Goal: Transaction & Acquisition: Purchase product/service

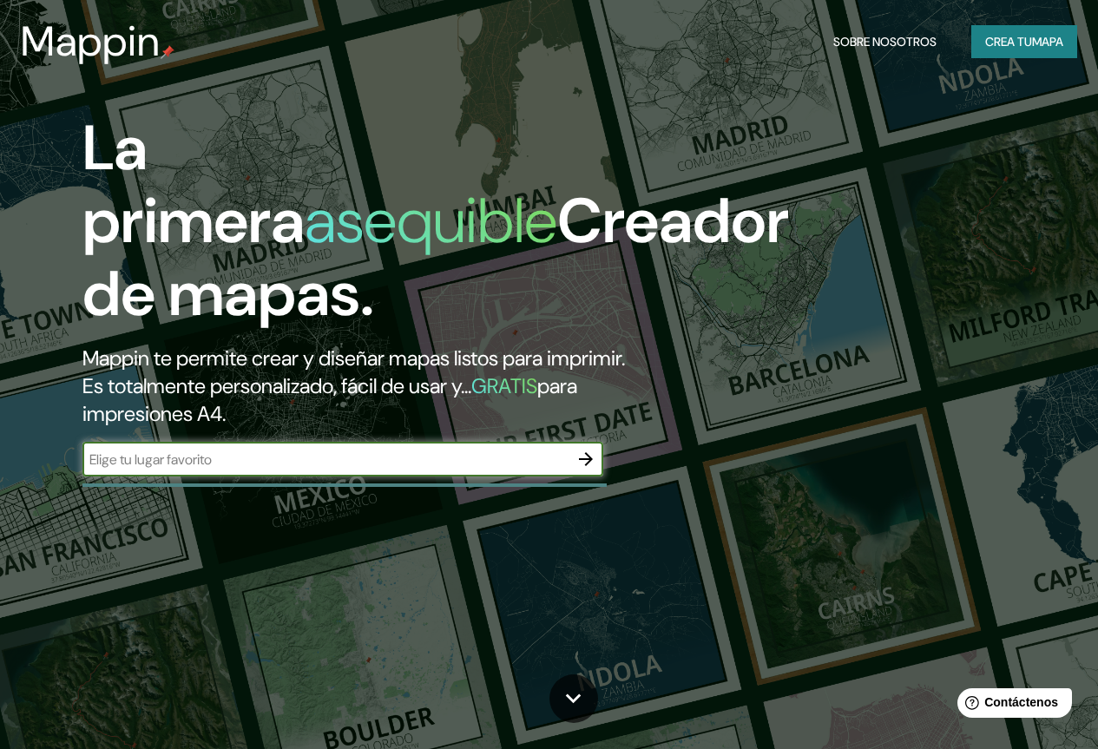
click at [283, 469] on input "text" at bounding box center [325, 460] width 486 height 20
type input "[GEOGRAPHIC_DATA]"
click at [584, 469] on icon "button" at bounding box center [585, 459] width 21 height 21
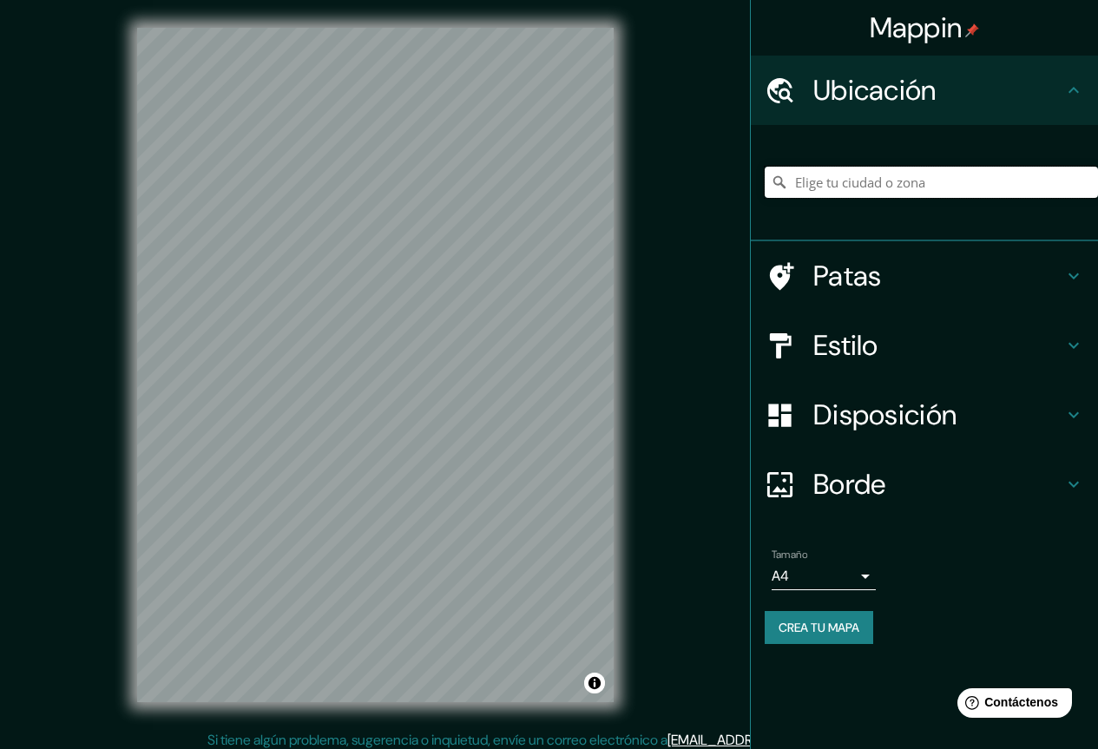
click at [894, 181] on input "Elige tu ciudad o zona" at bounding box center [931, 182] width 333 height 31
click at [831, 334] on font "Estilo" at bounding box center [845, 345] width 65 height 36
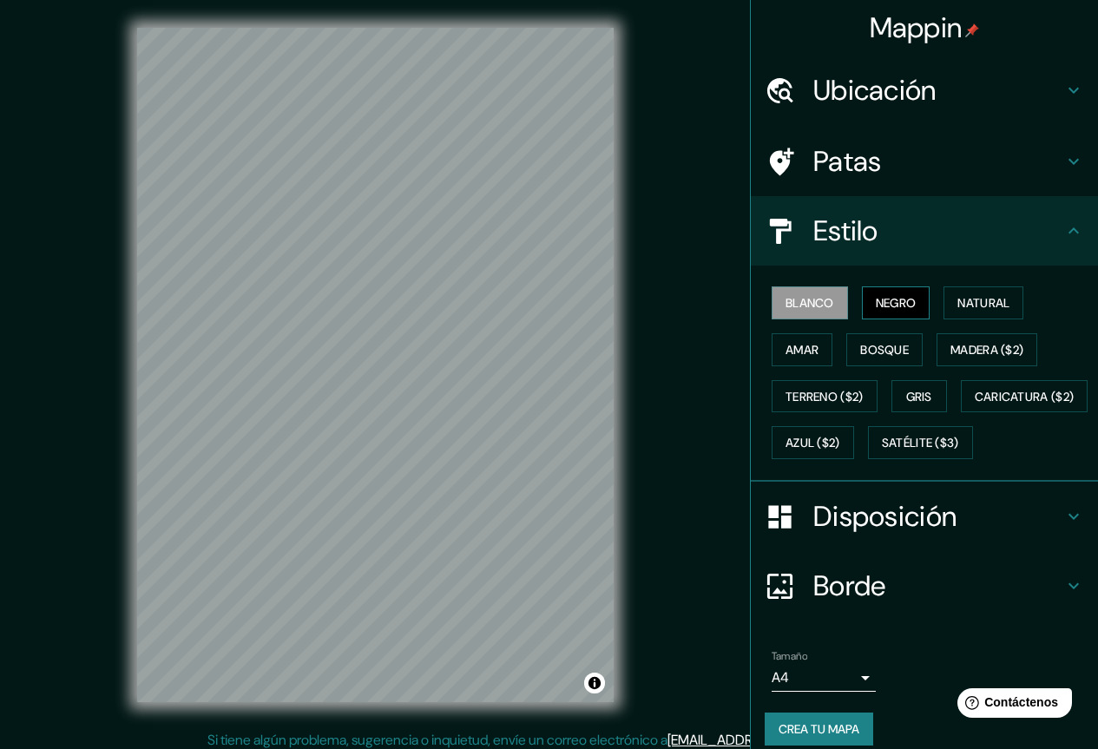
click at [876, 309] on font "Negro" at bounding box center [896, 303] width 41 height 16
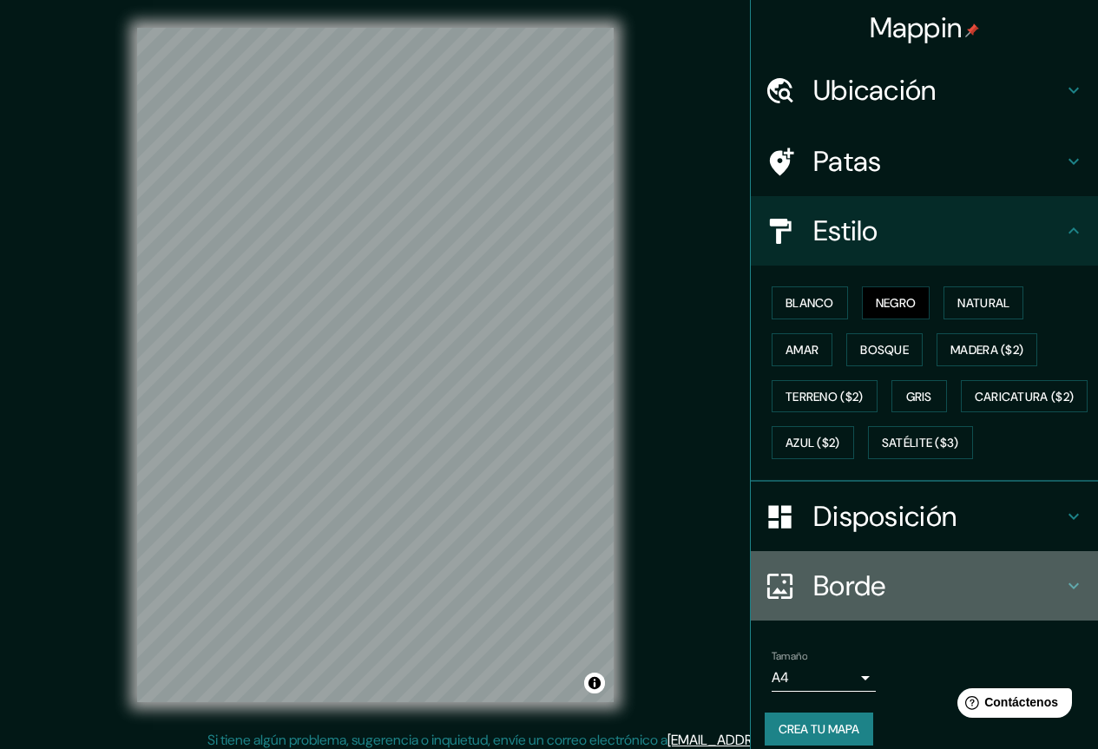
click at [920, 603] on h4 "Borde" at bounding box center [938, 585] width 250 height 35
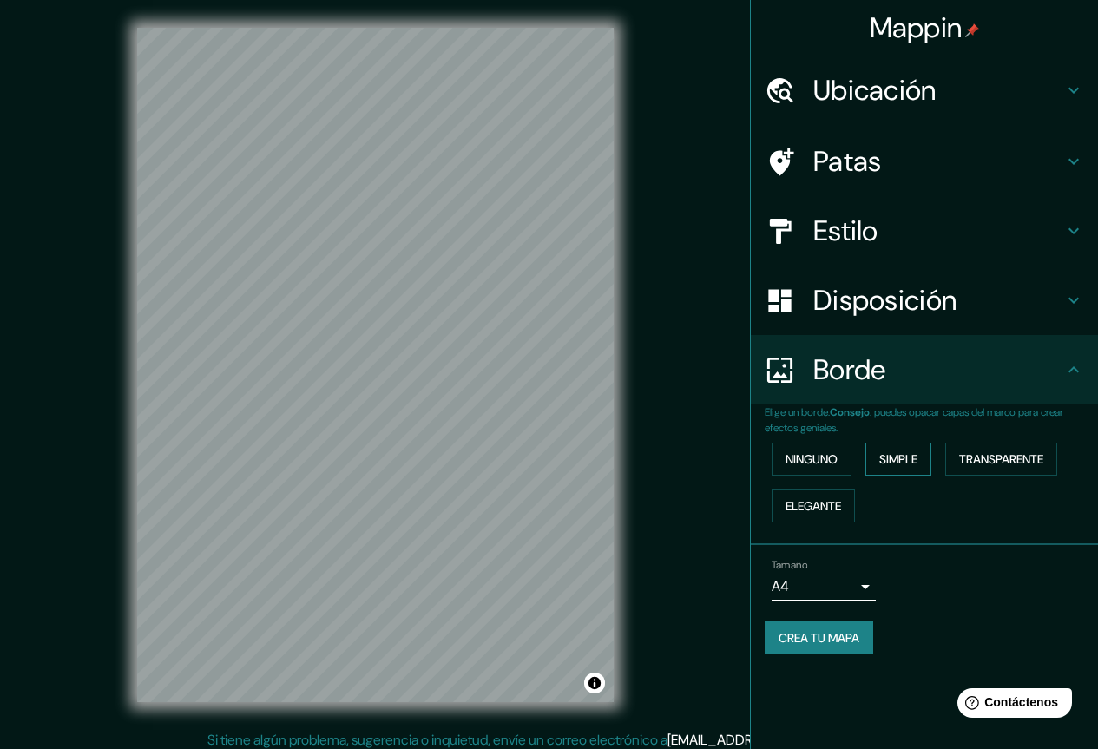
click at [885, 458] on font "Simple" at bounding box center [898, 459] width 38 height 16
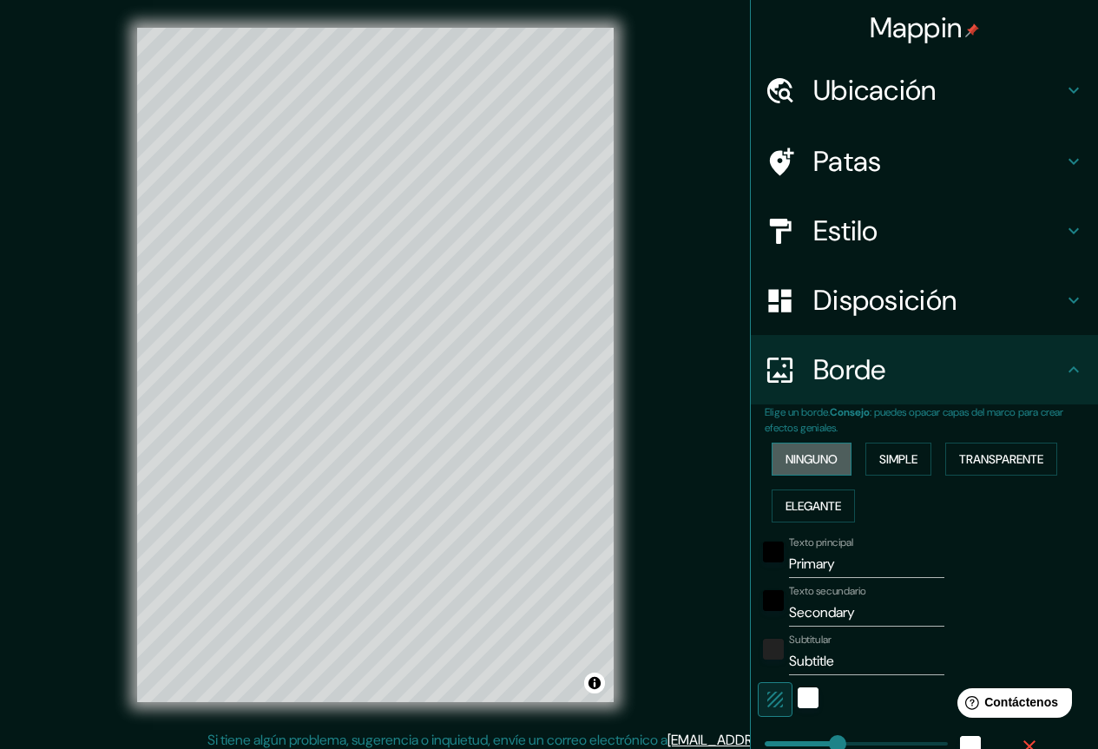
click at [812, 457] on font "Ninguno" at bounding box center [811, 459] width 52 height 16
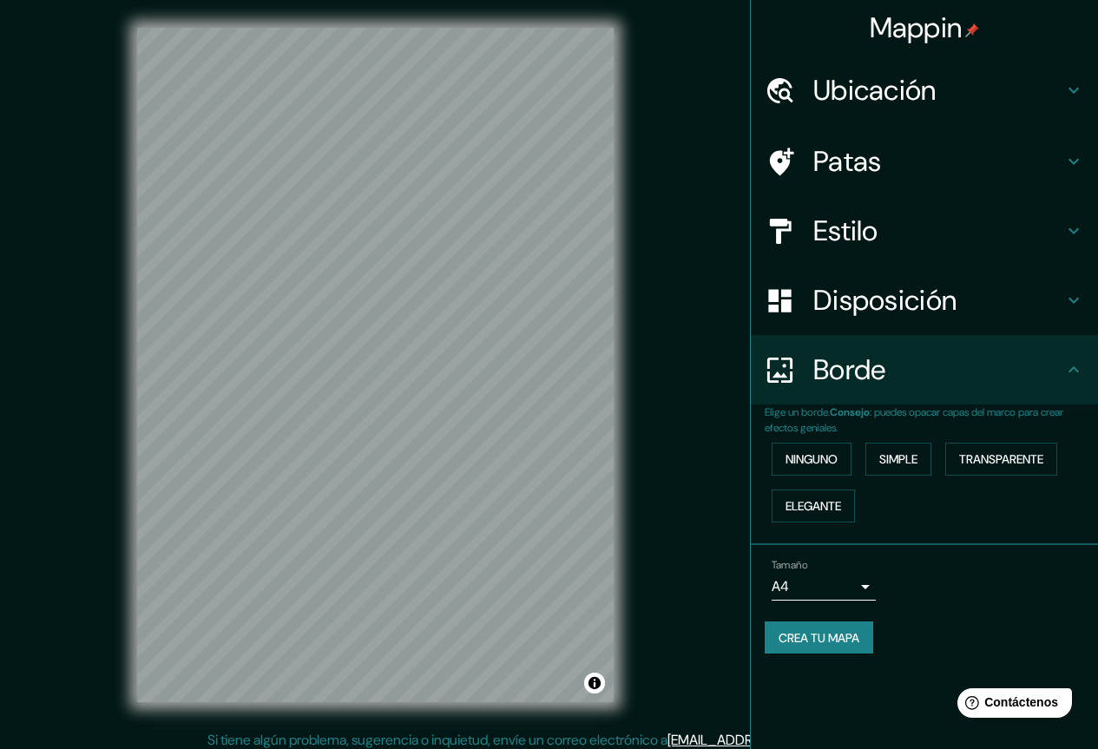
click at [855, 303] on font "Disposición" at bounding box center [884, 300] width 143 height 36
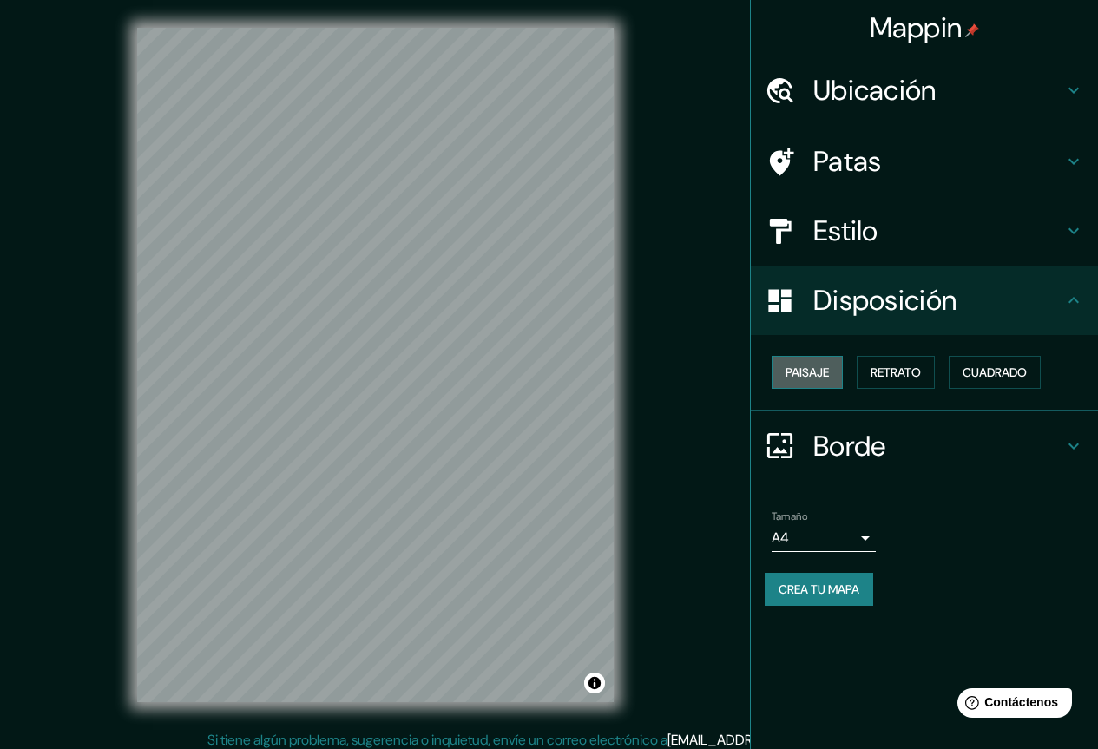
click at [799, 369] on font "Paisaje" at bounding box center [806, 372] width 43 height 16
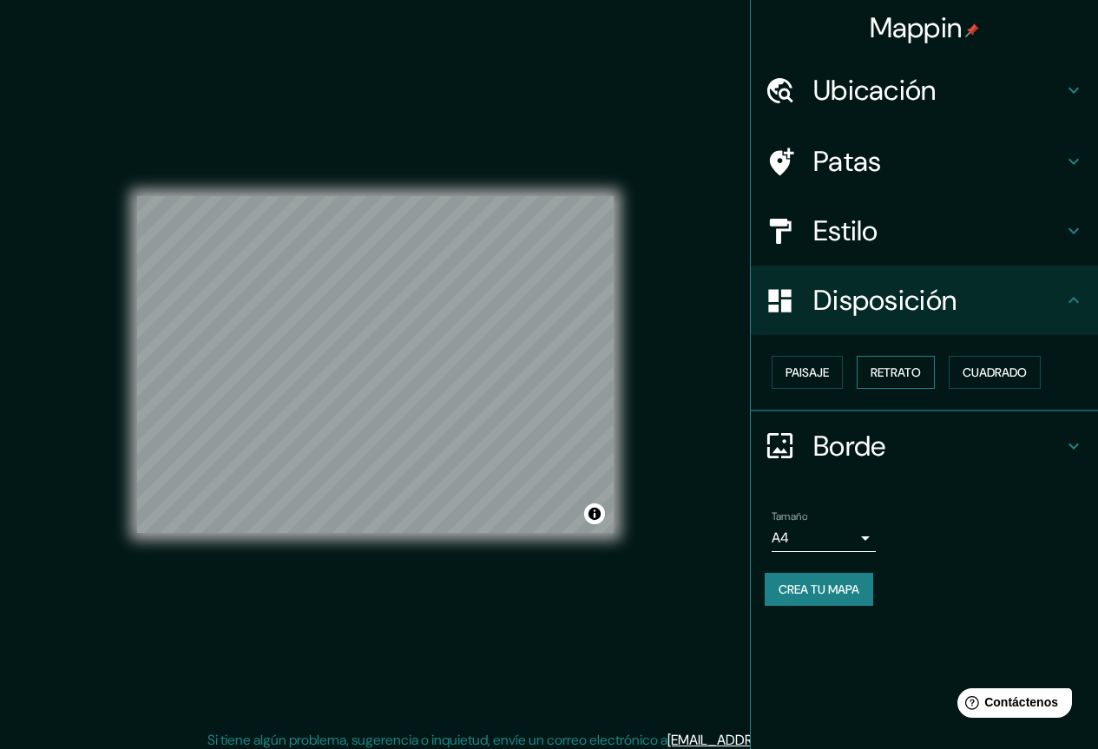
click at [919, 362] on font "Retrato" at bounding box center [895, 372] width 50 height 23
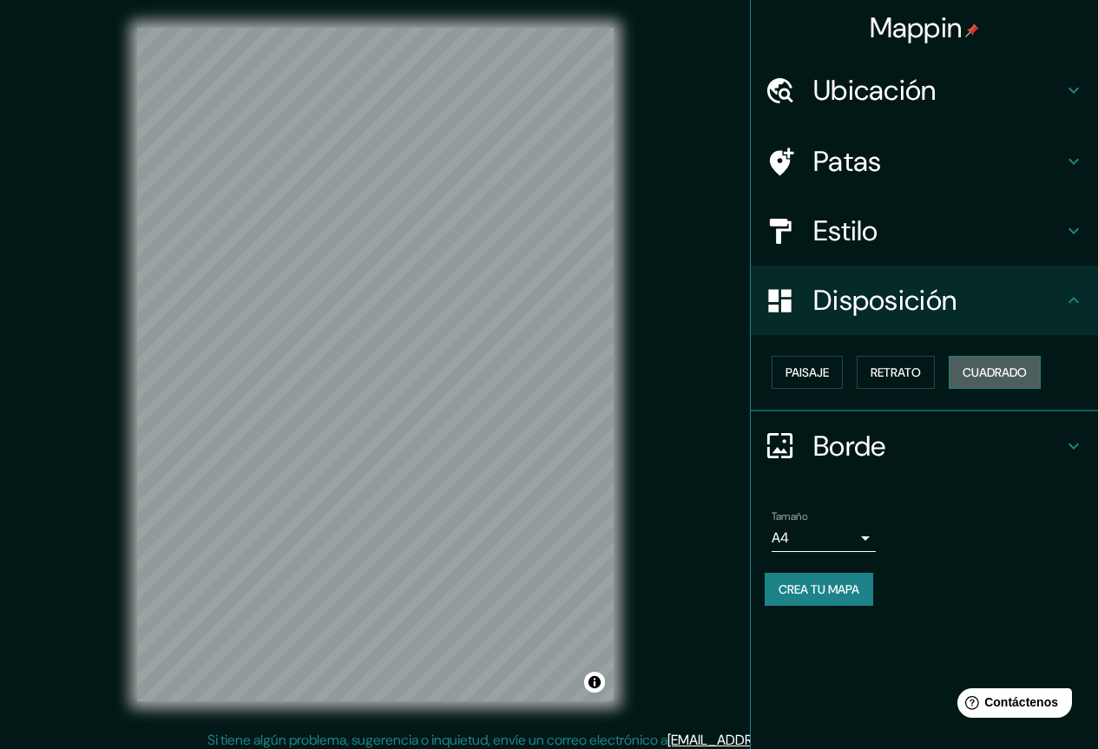
click at [1007, 364] on font "Cuadrado" at bounding box center [994, 372] width 64 height 16
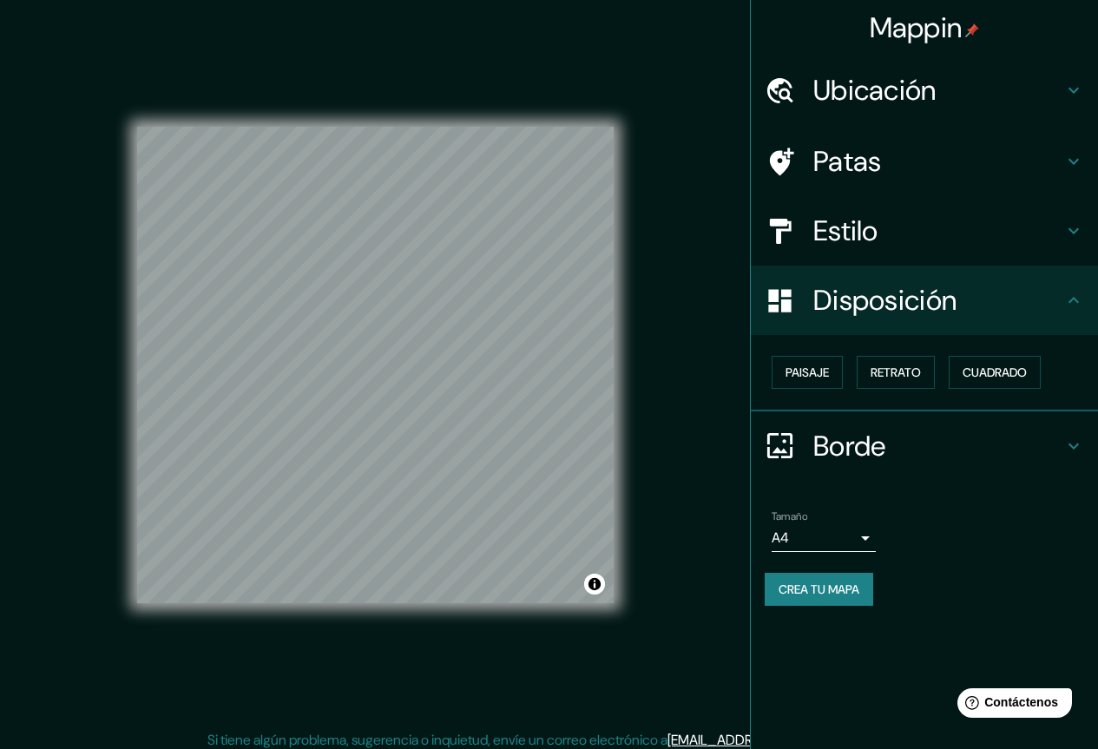
click at [916, 176] on h4 "Patas" at bounding box center [938, 161] width 250 height 35
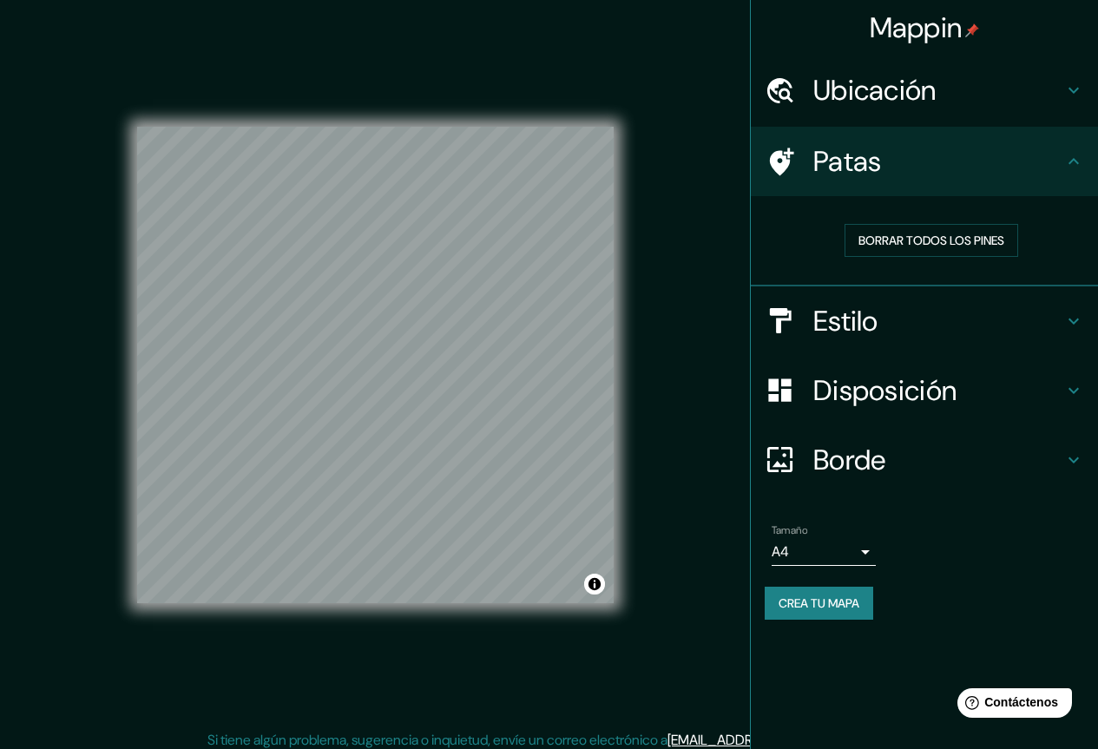
click at [951, 74] on h4 "Ubicación" at bounding box center [938, 90] width 250 height 35
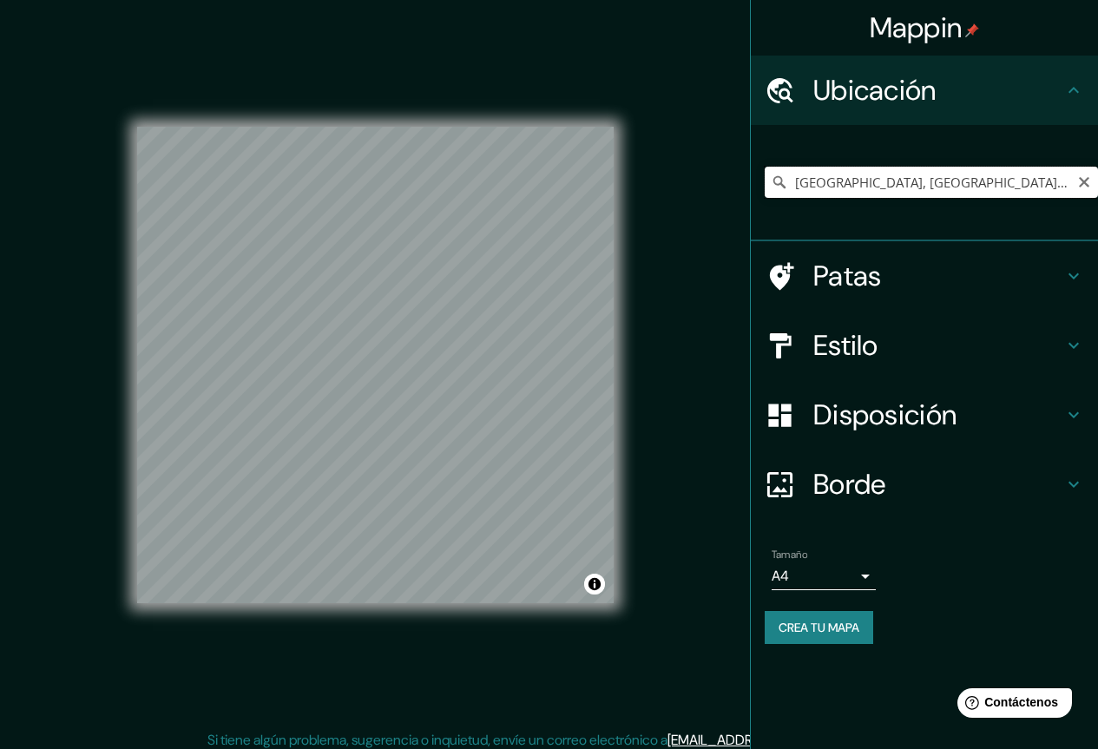
click at [888, 184] on input "[GEOGRAPHIC_DATA], [GEOGRAPHIC_DATA], [GEOGRAPHIC_DATA]" at bounding box center [931, 182] width 333 height 31
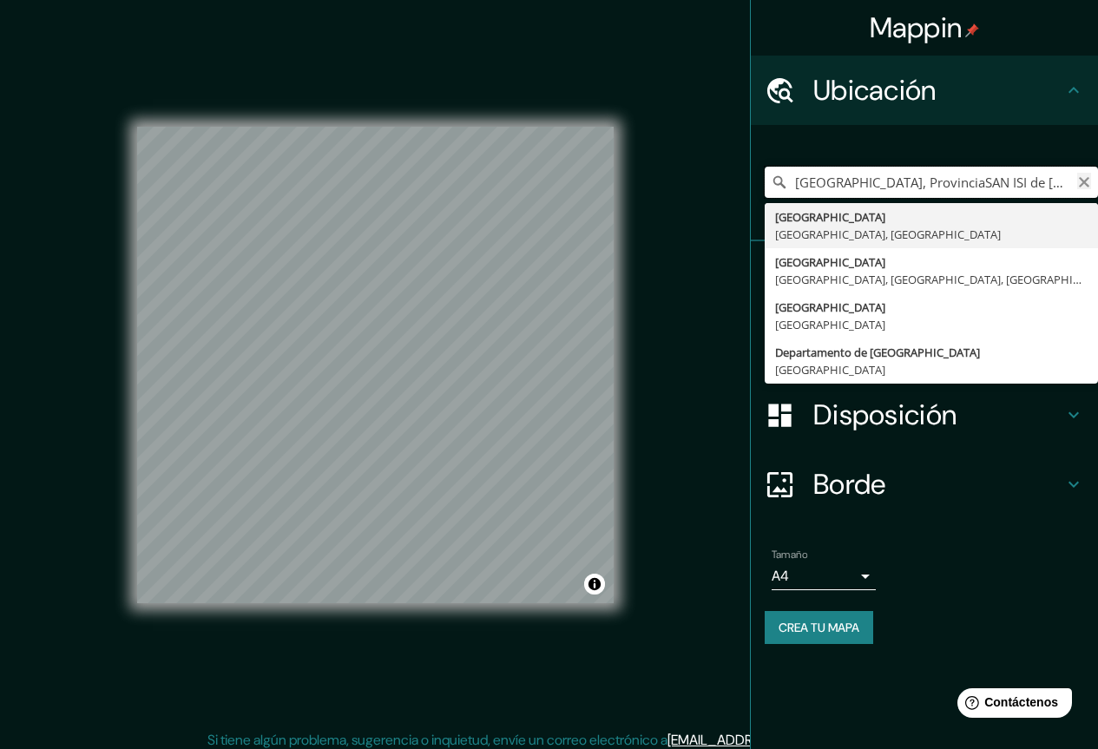
type input "[GEOGRAPHIC_DATA], ProvinciaSAN ISI de [GEOGRAPHIC_DATA], [GEOGRAPHIC_DATA]"
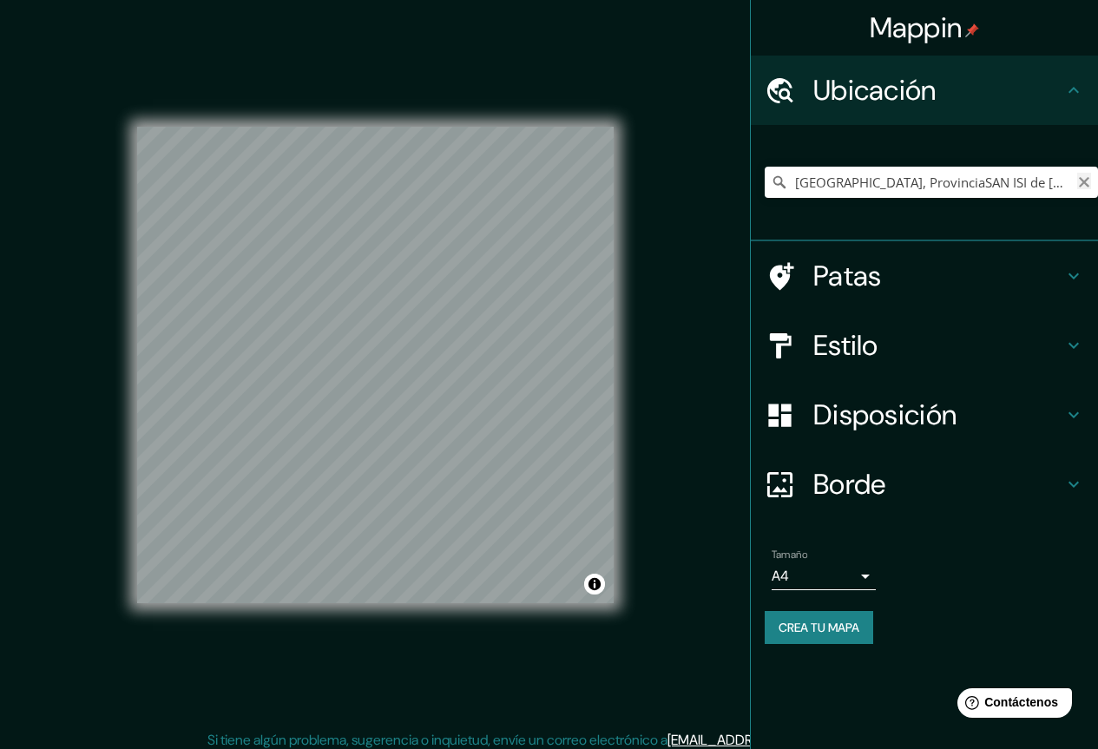
click at [1084, 181] on icon "Claro" at bounding box center [1084, 182] width 14 height 14
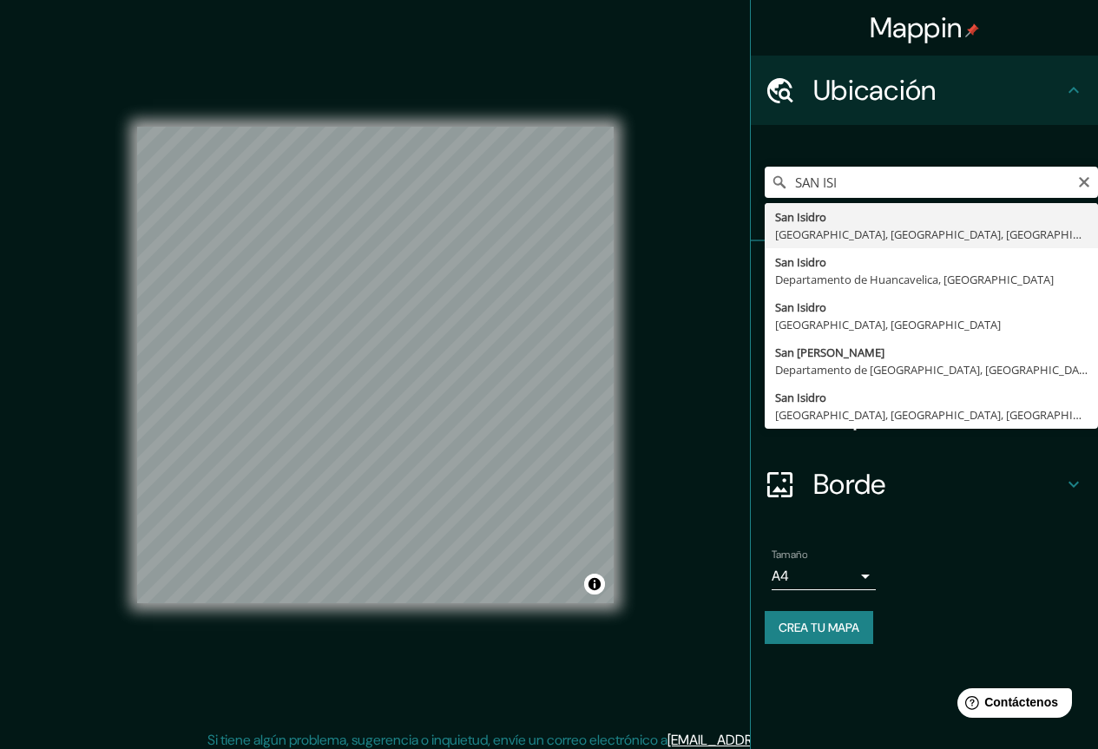
type input "[GEOGRAPHIC_DATA][PERSON_NAME], [GEOGRAPHIC_DATA], [GEOGRAPHIC_DATA], [GEOGRAPH…"
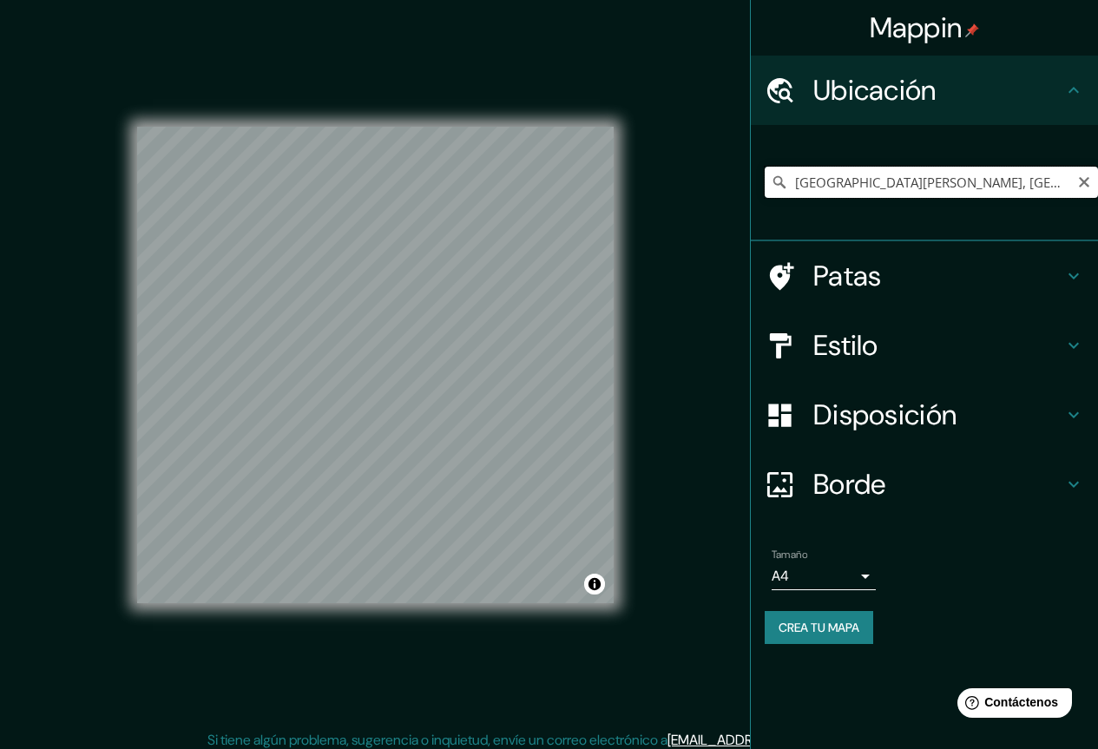
click at [894, 180] on input "[GEOGRAPHIC_DATA][PERSON_NAME], [GEOGRAPHIC_DATA], [GEOGRAPHIC_DATA], [GEOGRAPH…" at bounding box center [931, 182] width 333 height 31
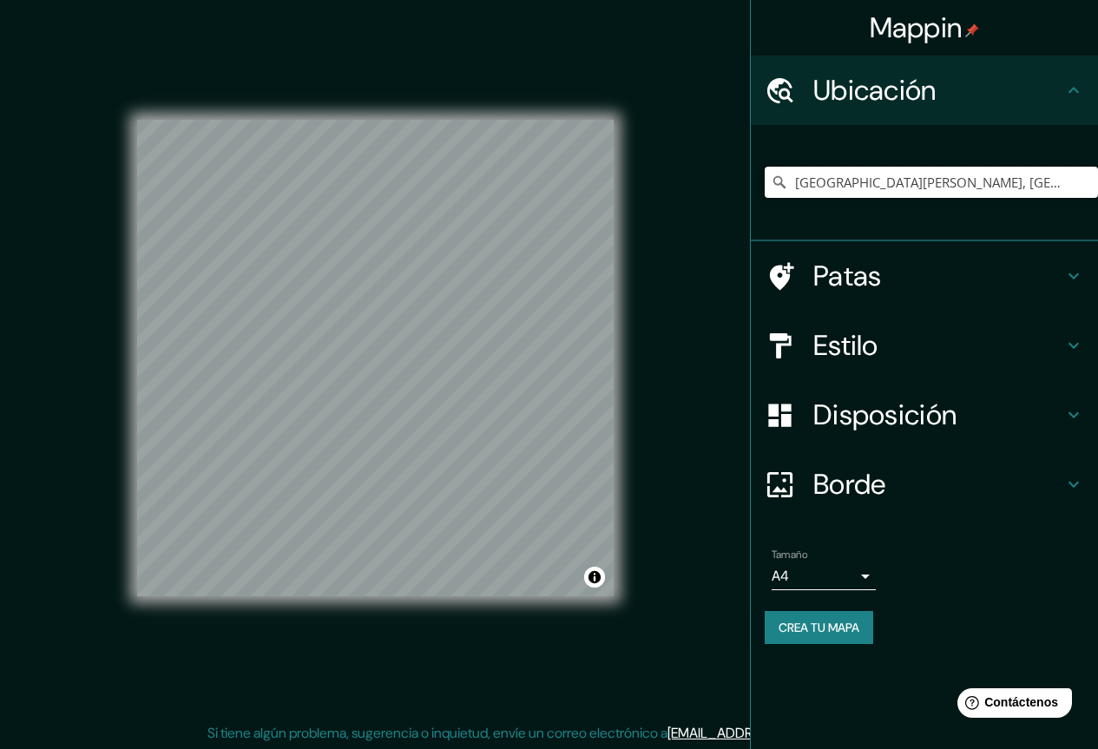
scroll to position [9, 0]
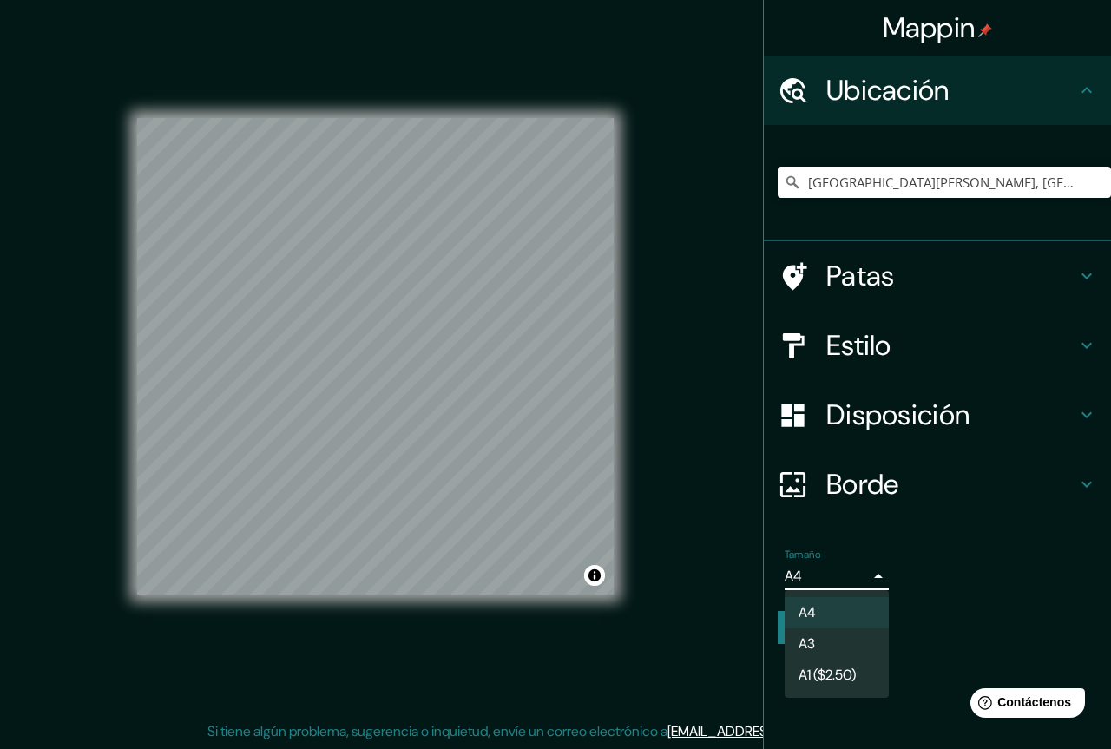
click at [836, 573] on body "Mappin Ubicación [GEOGRAPHIC_DATA][PERSON_NAME], [GEOGRAPHIC_DATA], [GEOGRAPHIC…" at bounding box center [555, 365] width 1111 height 749
click at [836, 573] on div at bounding box center [555, 374] width 1111 height 749
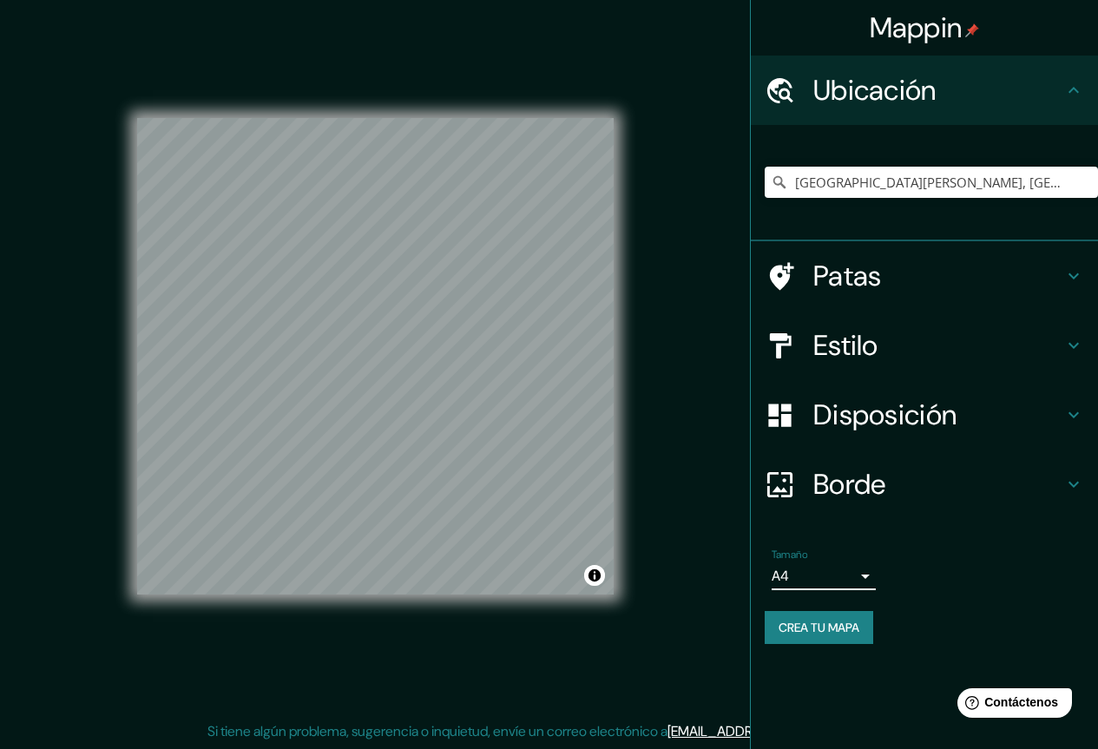
click at [849, 425] on font "Disposición" at bounding box center [884, 415] width 143 height 36
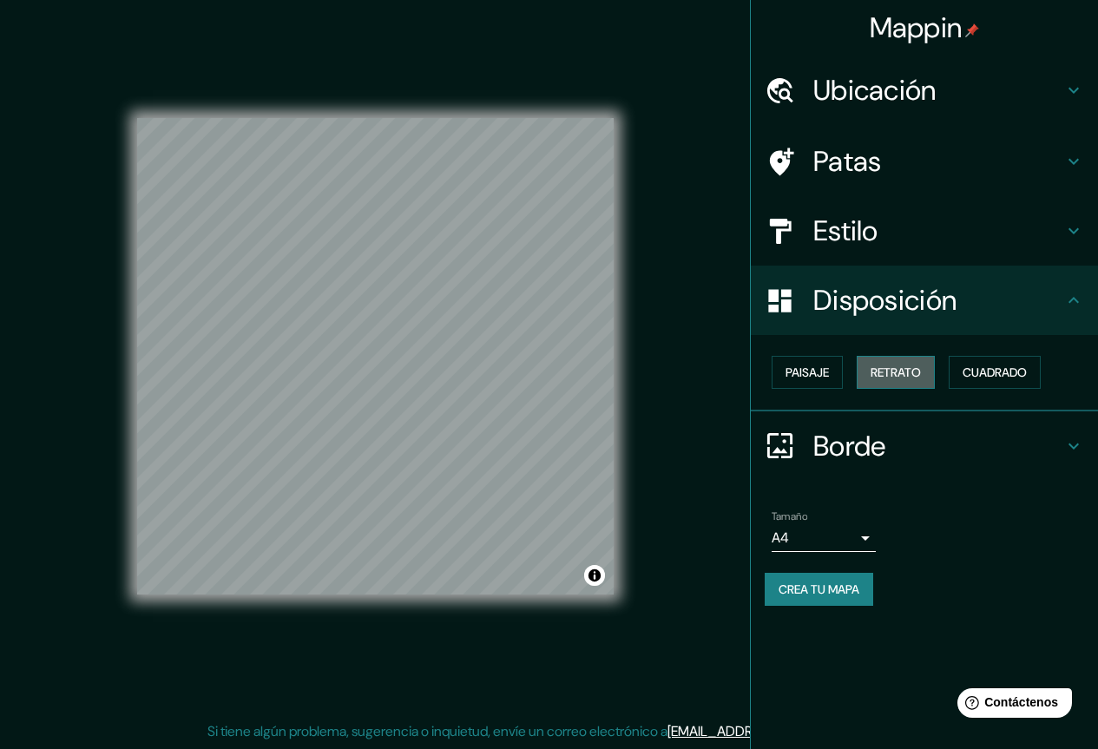
click at [873, 377] on font "Retrato" at bounding box center [895, 372] width 50 height 16
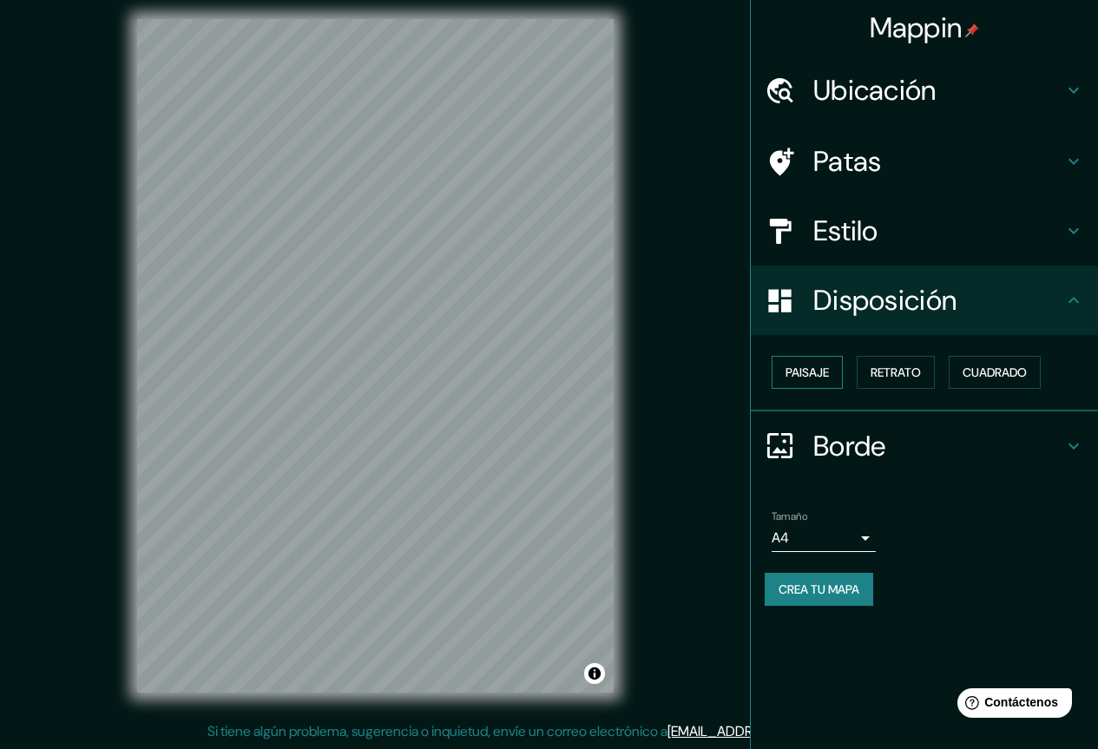
click at [832, 374] on button "Paisaje" at bounding box center [807, 372] width 71 height 33
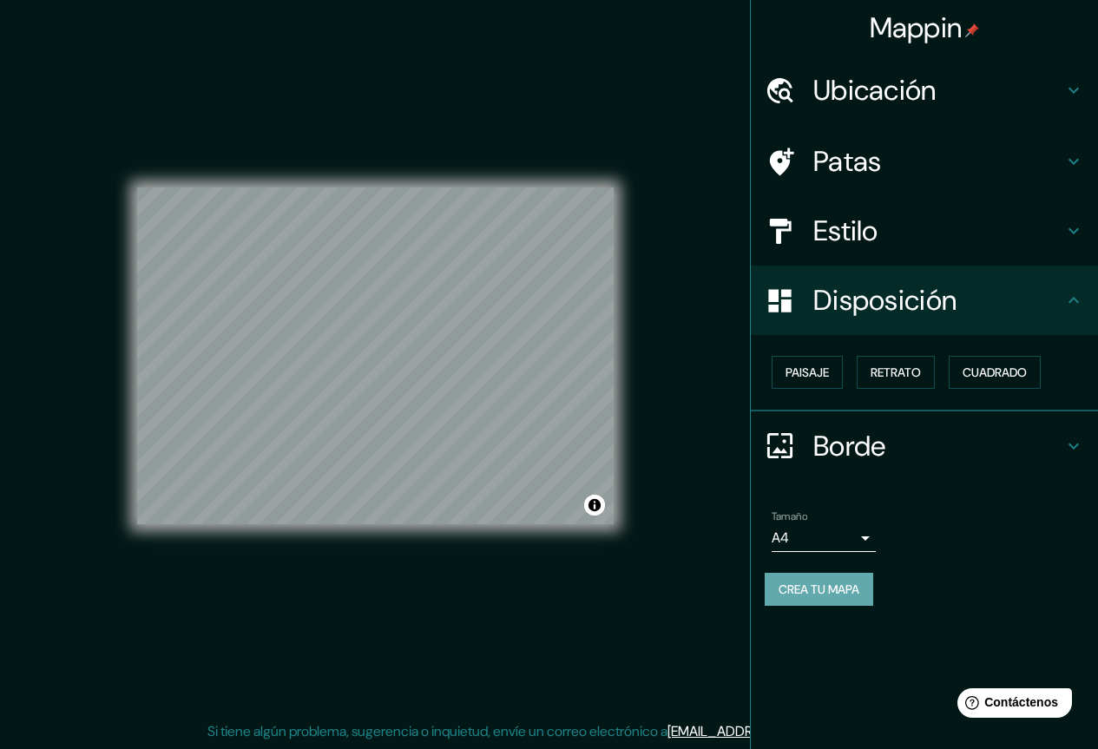
click at [830, 589] on font "Crea tu mapa" at bounding box center [818, 589] width 81 height 16
click at [810, 589] on div "Crea tu mapa" at bounding box center [924, 589] width 319 height 33
click at [794, 588] on font "Crea tu mapa" at bounding box center [818, 589] width 81 height 16
